Goal: Information Seeking & Learning: Learn about a topic

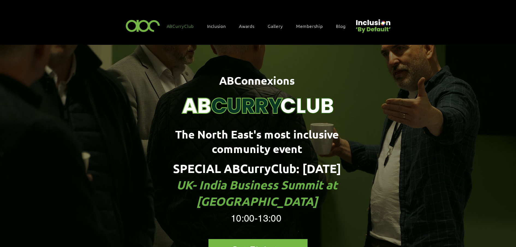
click at [252, 27] on span "Awards" at bounding box center [247, 26] width 16 height 6
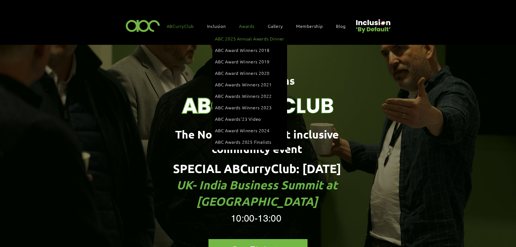
click at [247, 41] on link "ABC 2025 Annual Awards Dinner" at bounding box center [249, 38] width 69 height 10
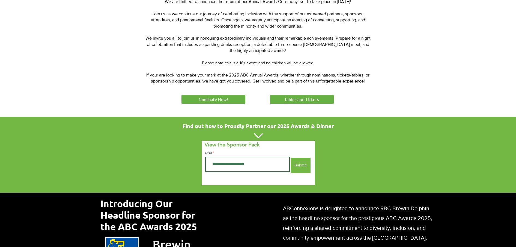
scroll to position [239, 0]
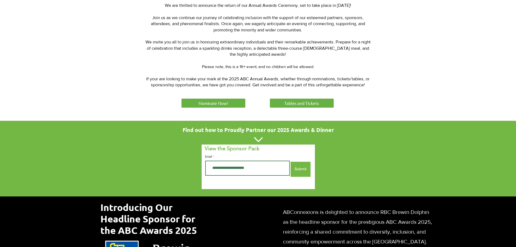
click at [234, 96] on div at bounding box center [258, 41] width 516 height 159
click at [232, 101] on link "Nominate Now!" at bounding box center [213, 103] width 65 height 11
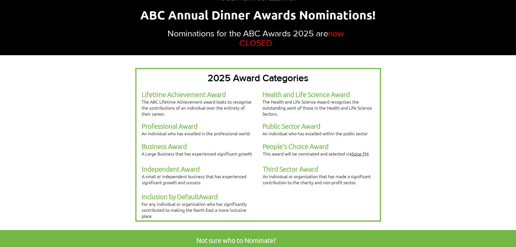
scroll to position [102, 0]
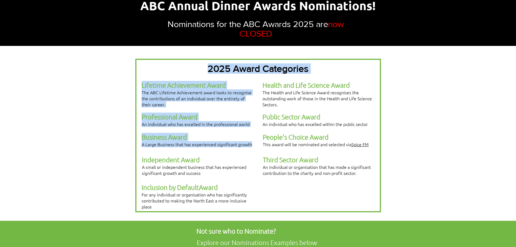
drag, startPoint x: 252, startPoint y: 134, endPoint x: 140, endPoint y: 129, distance: 112.7
click at [140, 129] on div "2025 Award Categories Lifetime Achievement Award The ABC Lifetime Achievement a…" at bounding box center [257, 135] width 245 height 153
click at [296, 102] on div at bounding box center [257, 135] width 245 height 153
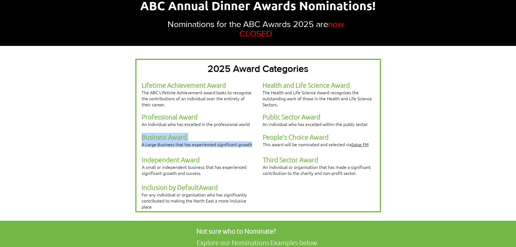
drag, startPoint x: 252, startPoint y: 134, endPoint x: 142, endPoint y: 126, distance: 110.0
click at [142, 133] on div "Business Award A Large Business that has experienced significant growth" at bounding box center [198, 140] width 112 height 14
copy div "Business Award A Large Business that has experienced significant growth"
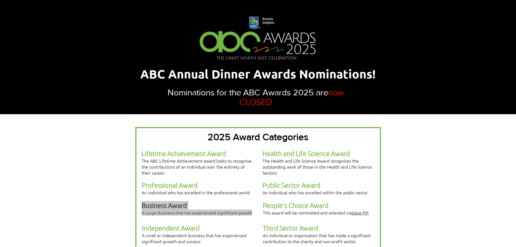
scroll to position [0, 0]
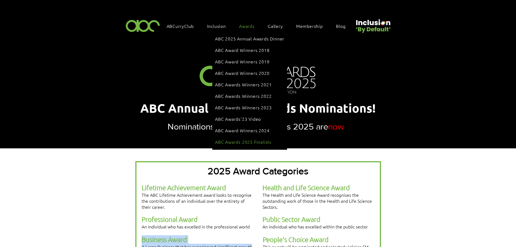
click at [238, 139] on span "ABC Awards 2025 Finalists" at bounding box center [243, 142] width 56 height 6
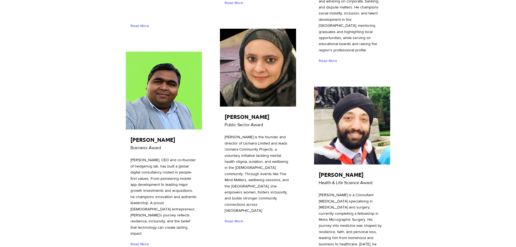
scroll to position [1344, 0]
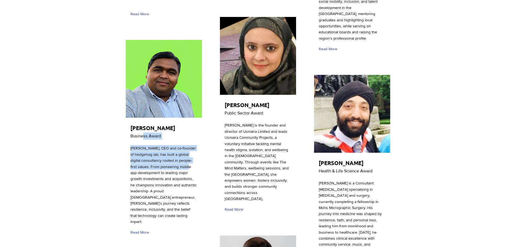
drag, startPoint x: 127, startPoint y: 110, endPoint x: 178, endPoint y: 153, distance: 66.2
click at [178, 153] on div "Sarat Pediredla Business Award Sarat Pediredla, CEO and co-founder of hedgehog …" at bounding box center [164, 140] width 78 height 202
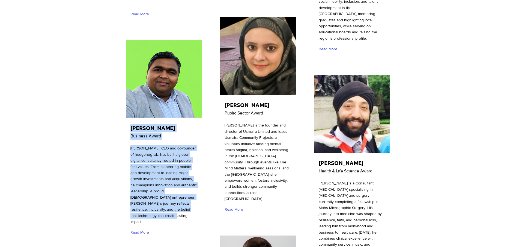
drag, startPoint x: 178, startPoint y: 153, endPoint x: 130, endPoint y: 114, distance: 61.8
click at [130, 114] on div "Sarat Pediredla Business Award Sarat Pediredla, CEO and co-founder of hedgehog …" at bounding box center [164, 140] width 78 height 202
copy div "Sarat Pediredla Business Award Sarat Pediredla, CEO and co-founder of hedgehog …"
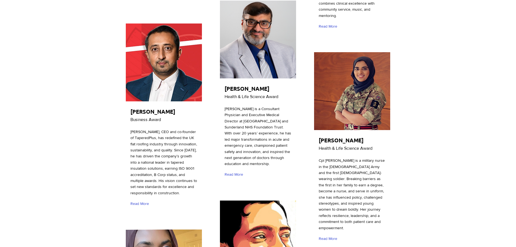
scroll to position [1582, 0]
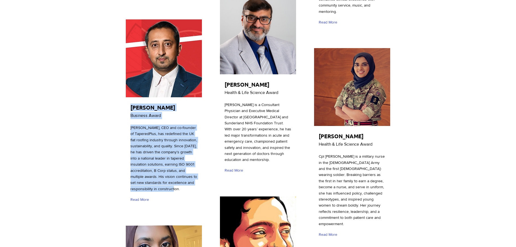
drag, startPoint x: 130, startPoint y: 76, endPoint x: 187, endPoint y: 161, distance: 101.7
click at [187, 161] on div "Aman Chahal Business Award Aman Chahal, CEO and co-founder of TaperedPlus, has …" at bounding box center [164, 112] width 78 height 189
copy div "Aman Chahal Business Award Aman Chahal, CEO and co-founder of TaperedPlus, has …"
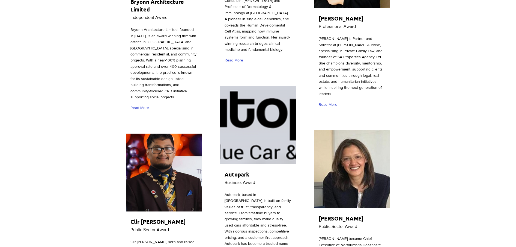
scroll to position [2118, 0]
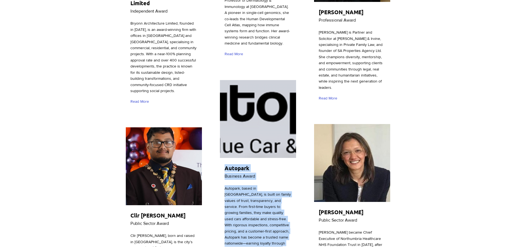
drag, startPoint x: 221, startPoint y: 126, endPoint x: 271, endPoint y: 205, distance: 93.8
click at [271, 205] on div "Autopark Business Award Autopark, based in County Durham, is built on family va…" at bounding box center [258, 173] width 78 height 189
copy div "Autopark Business Award Autopark, based in County Durham, is built on family va…"
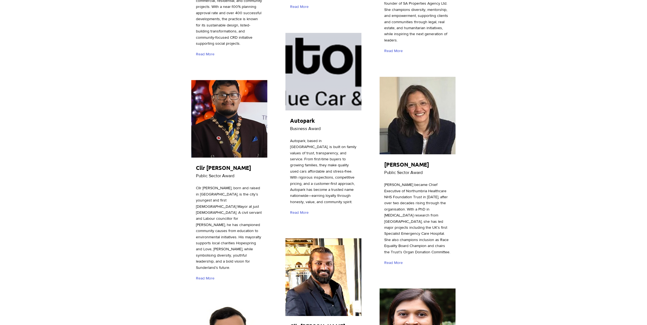
scroll to position [2166, 0]
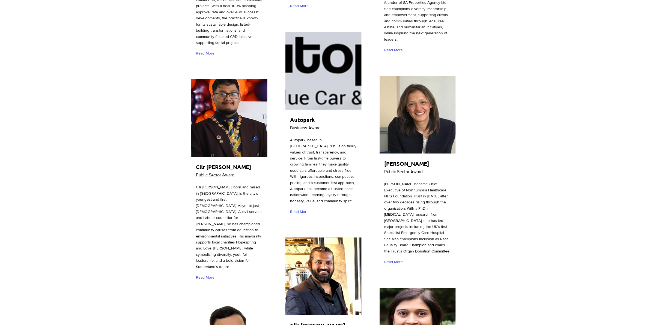
click at [301, 116] on span "Autopark" at bounding box center [302, 119] width 25 height 7
click at [307, 56] on img "main content" at bounding box center [323, 71] width 76 height 78
click at [301, 207] on link "Read More" at bounding box center [300, 212] width 21 height 10
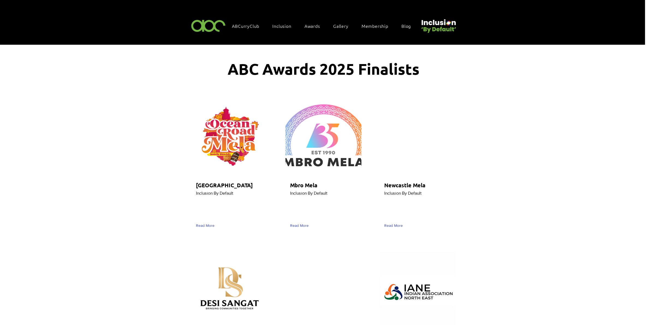
scroll to position [2166, 0]
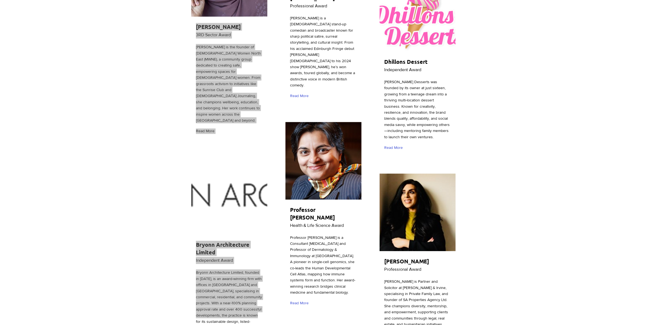
scroll to position [1864, 0]
